Goal: Navigation & Orientation: Find specific page/section

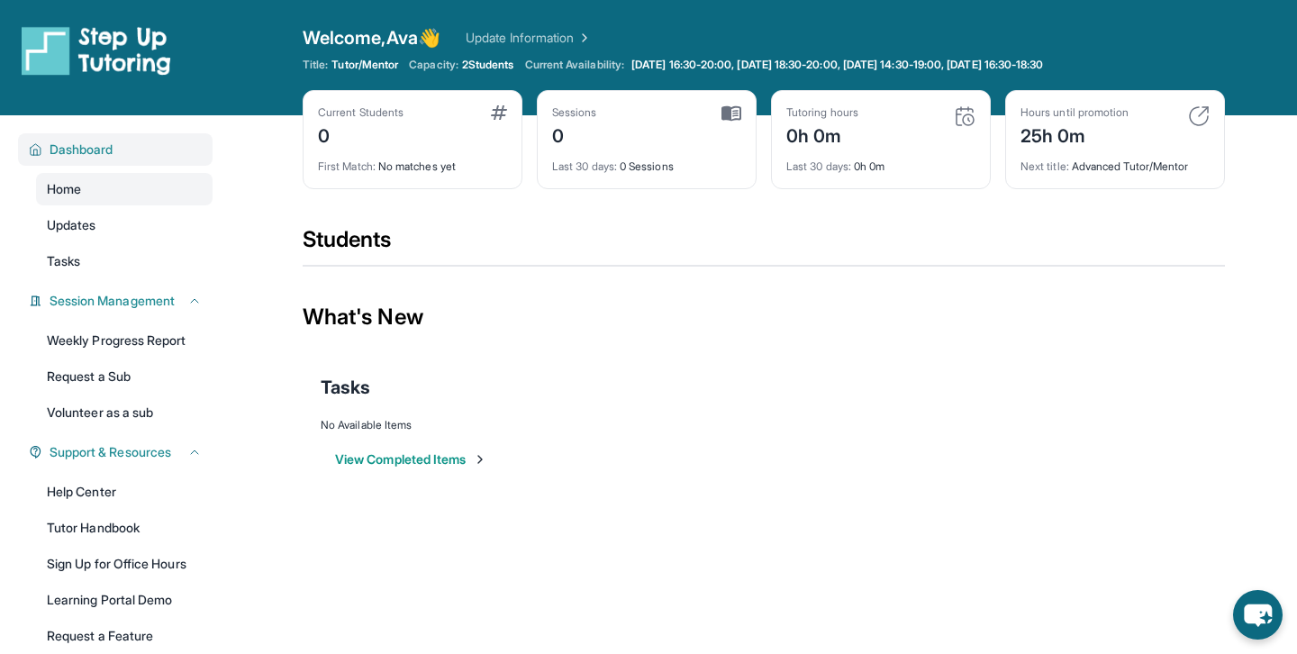
click at [101, 145] on span "Dashboard" at bounding box center [82, 149] width 64 height 18
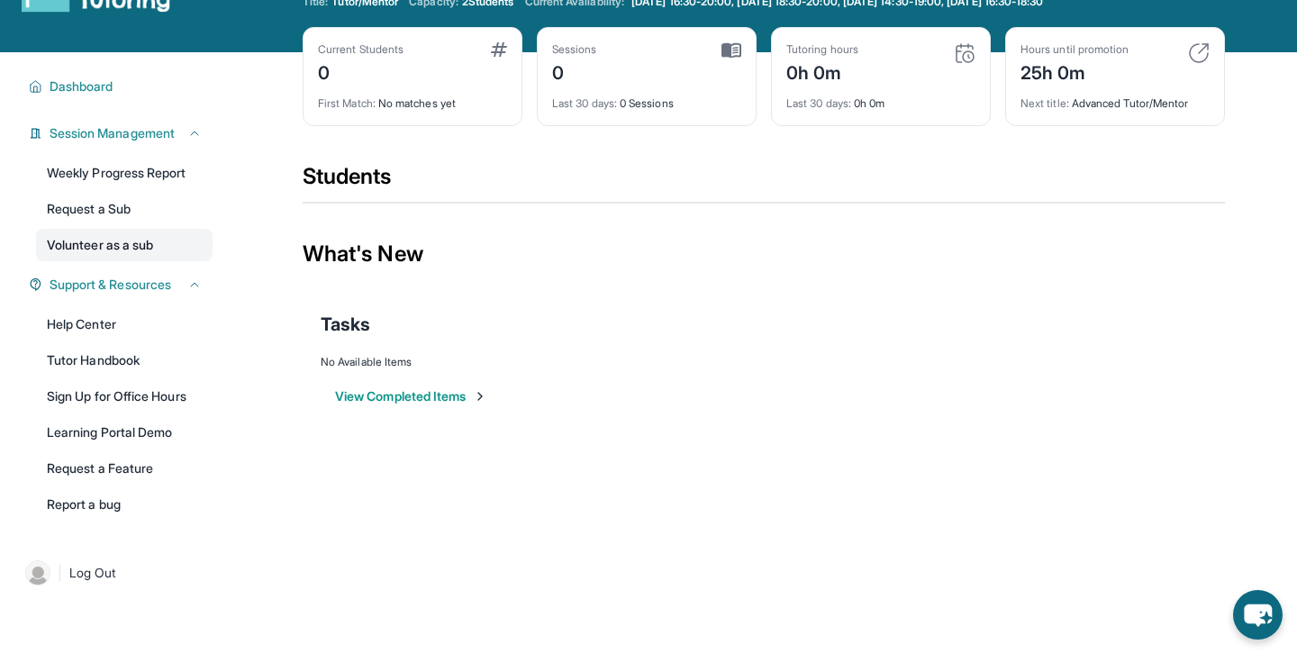
scroll to position [115, 0]
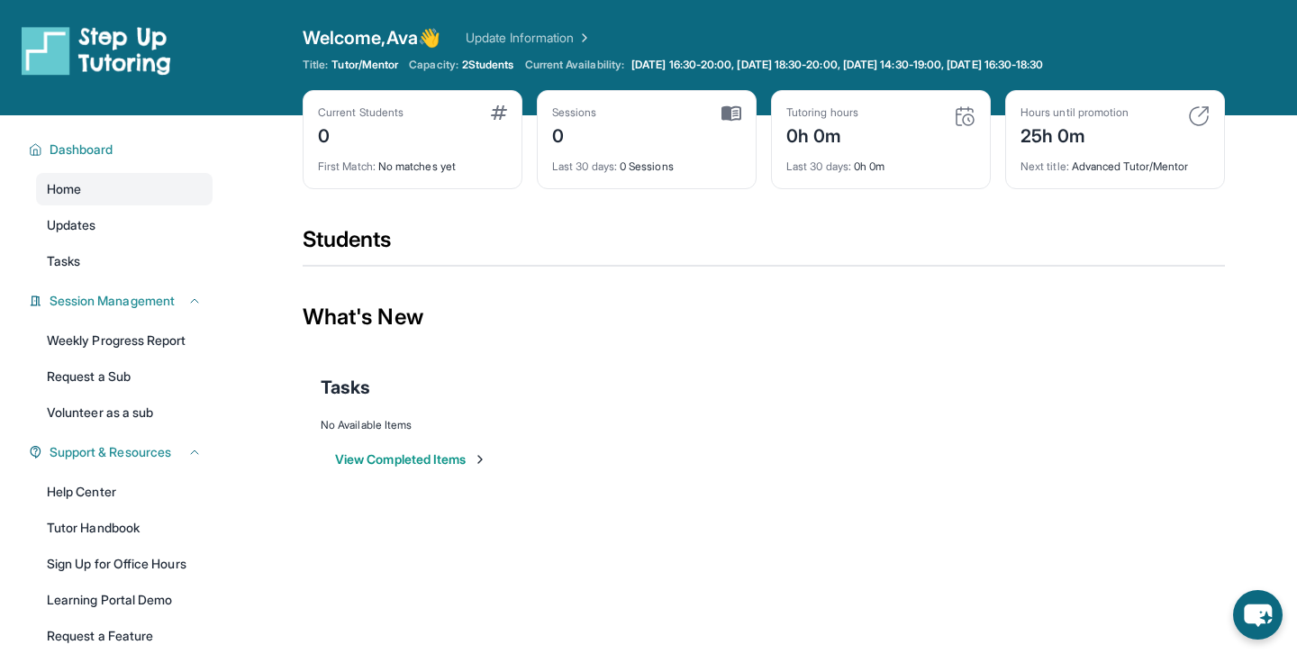
click at [415, 143] on div "Current Students 0" at bounding box center [412, 126] width 189 height 43
click at [134, 231] on link "Updates" at bounding box center [124, 225] width 177 height 32
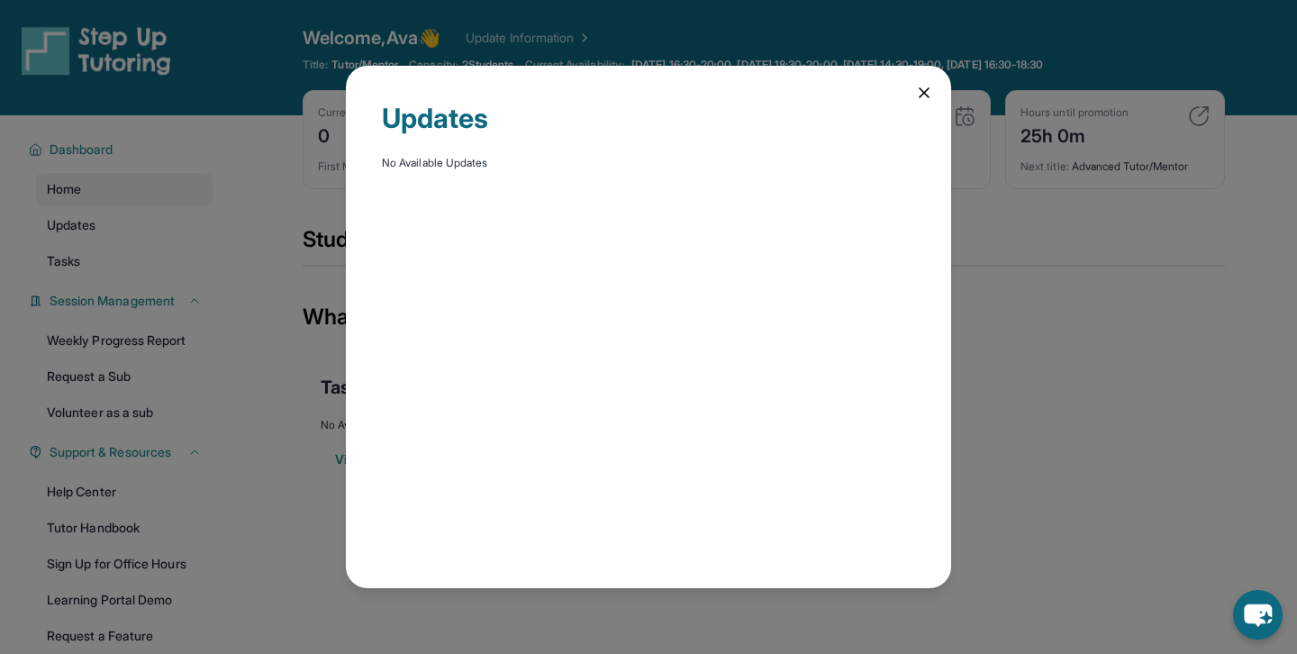
click at [928, 87] on icon at bounding box center [924, 93] width 18 height 18
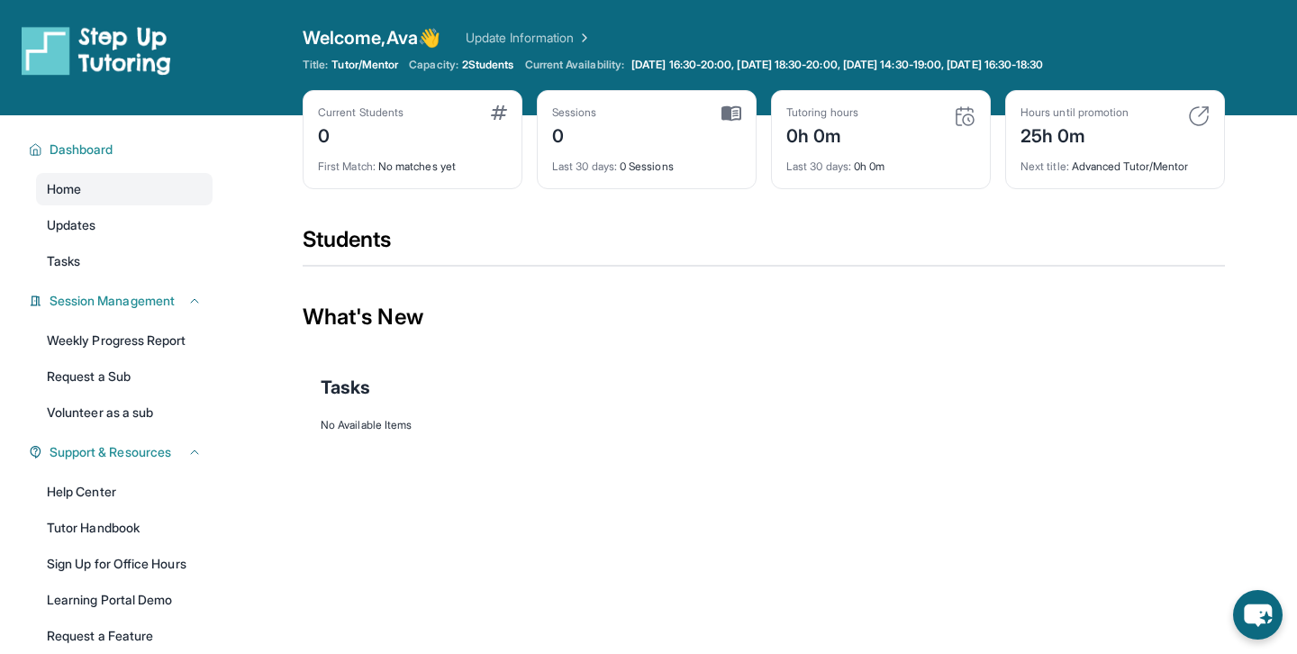
click at [496, 63] on span "2 Students" at bounding box center [488, 65] width 52 height 14
click at [410, 116] on div "Current Students 0" at bounding box center [412, 126] width 189 height 43
click at [89, 256] on link "Tasks" at bounding box center [124, 261] width 177 height 32
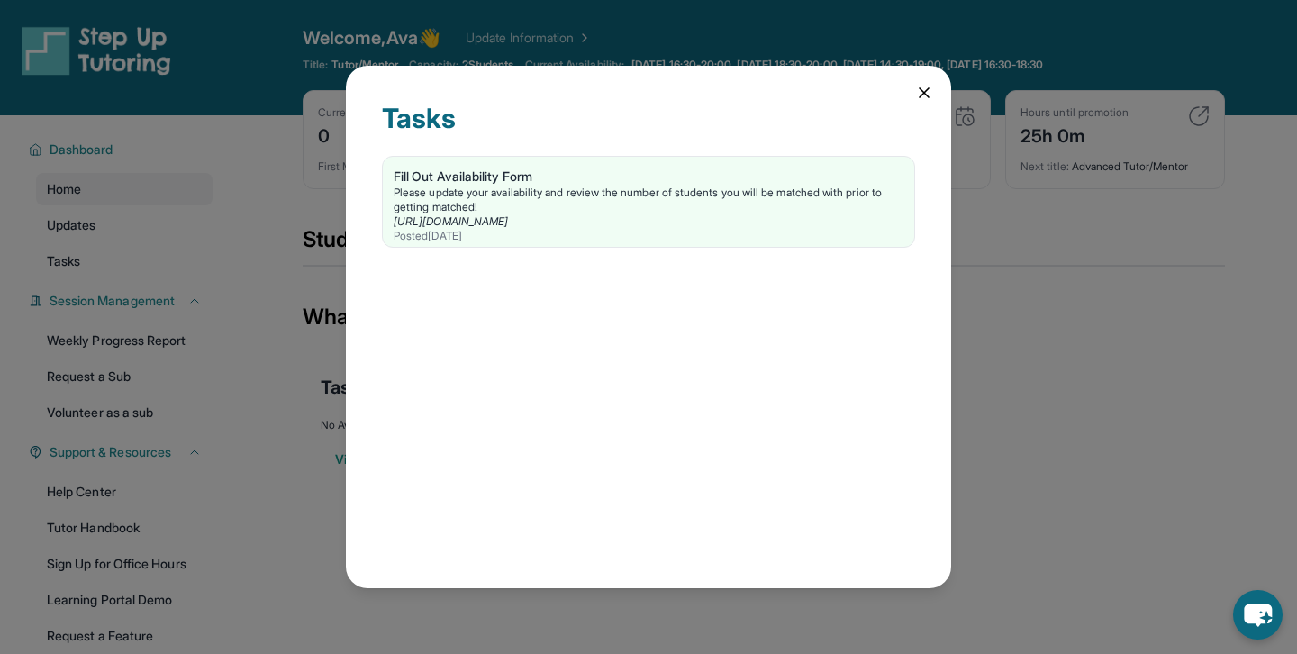
click at [926, 81] on div "Tasks Fill Out Availability Form Please update your availability and review the…" at bounding box center [648, 327] width 605 height 523
click at [926, 95] on icon at bounding box center [923, 92] width 9 height 9
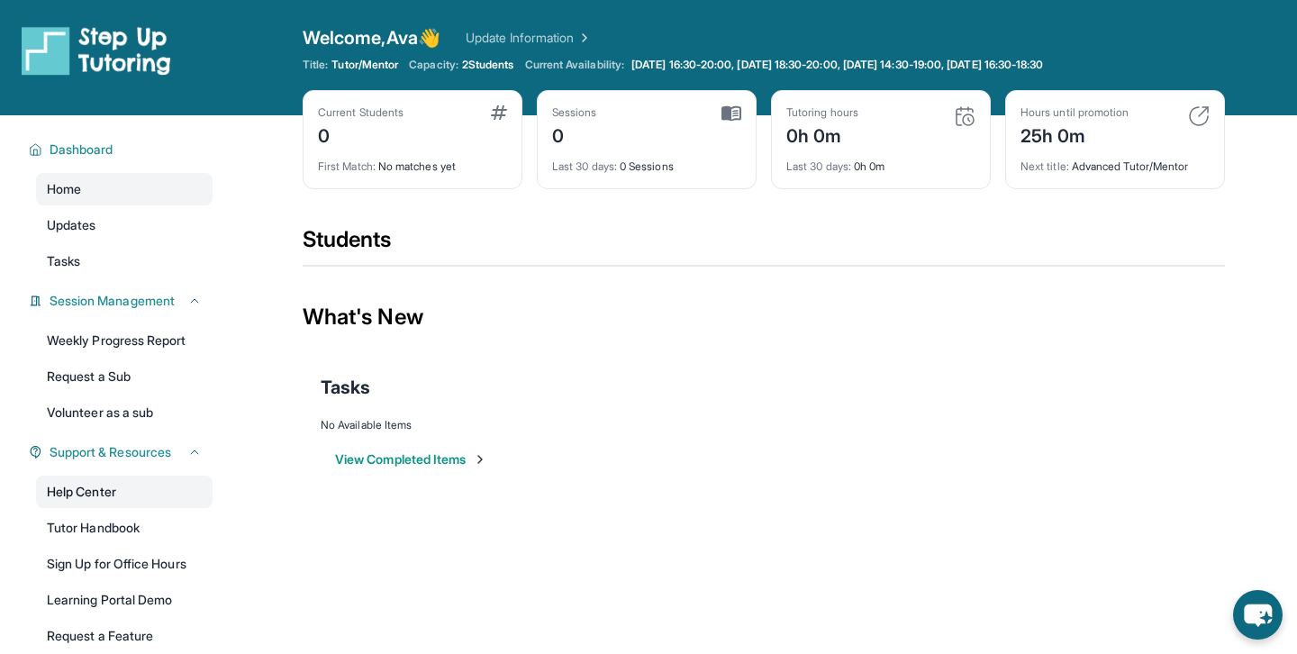
click at [138, 490] on link "Help Center" at bounding box center [124, 491] width 177 height 32
click at [415, 173] on div "First Match : No matches yet" at bounding box center [412, 161] width 189 height 25
